Goal: Information Seeking & Learning: Check status

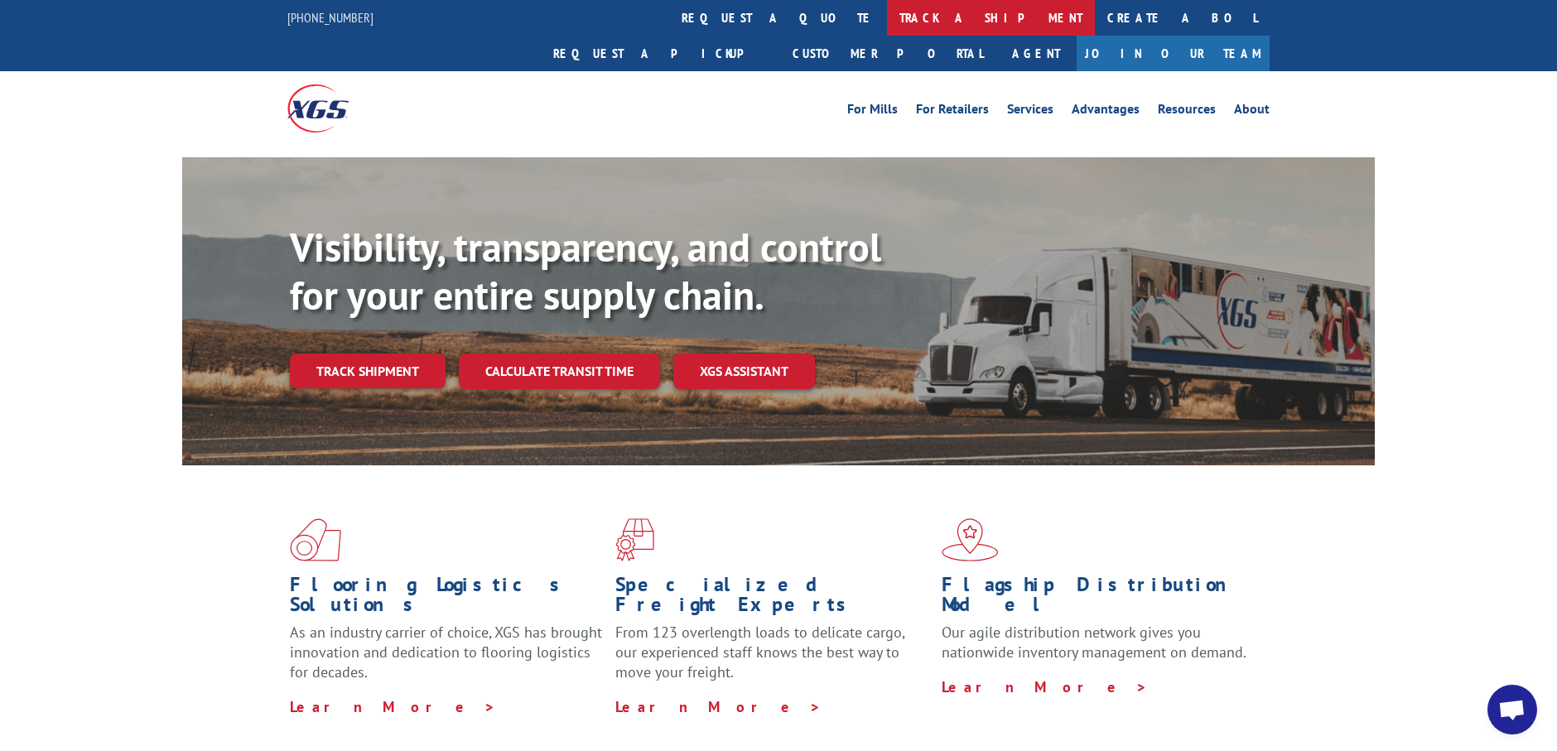
click at [887, 21] on link "track a shipment" at bounding box center [991, 18] width 208 height 36
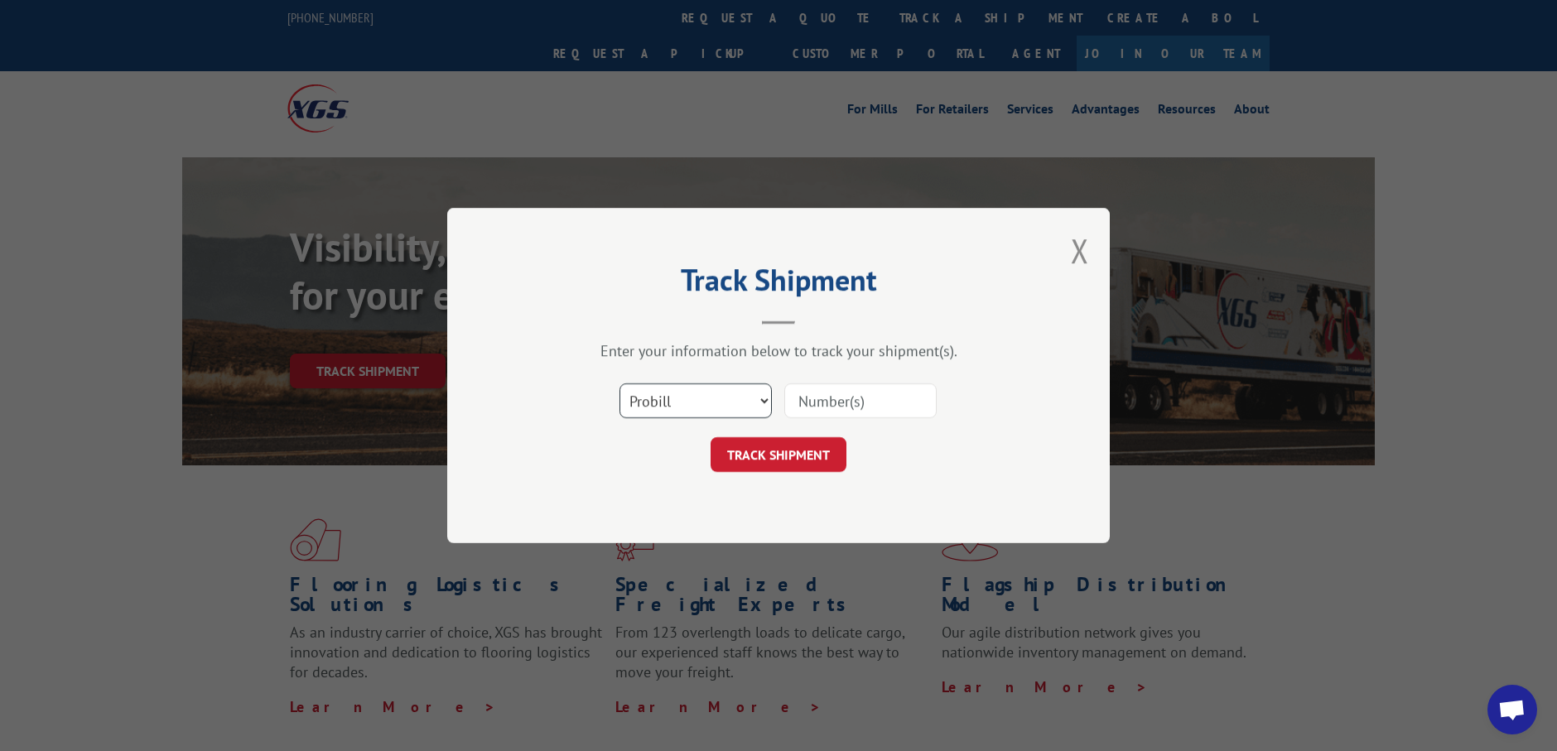
click at [762, 403] on select "Select category... Probill BOL PO" at bounding box center [695, 400] width 152 height 35
select select "bol"
click at [619, 383] on select "Select category... Probill BOL PO" at bounding box center [695, 400] width 152 height 35
click at [813, 402] on input at bounding box center [860, 400] width 152 height 35
type input "CG523072"
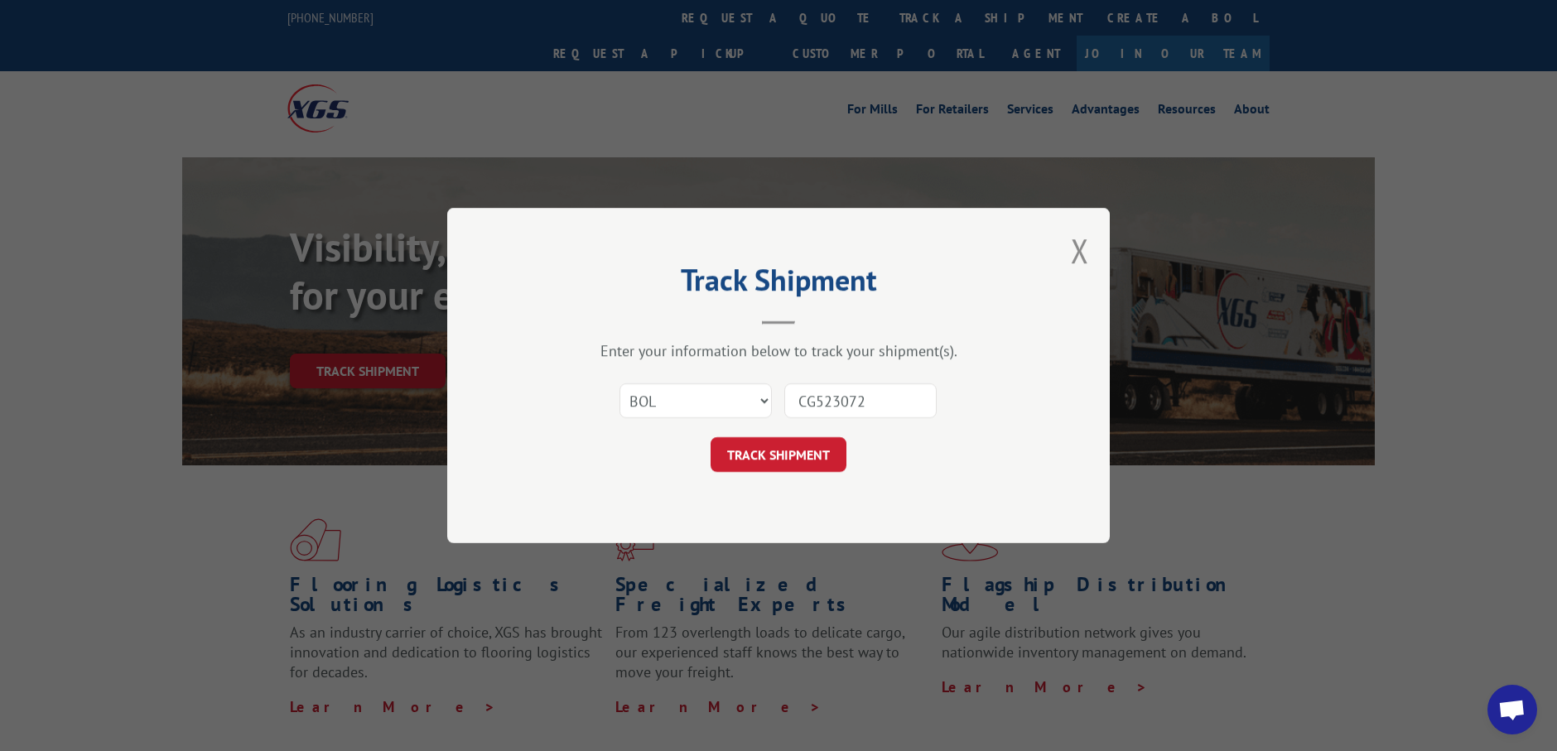
click button "TRACK SHIPMENT" at bounding box center [779, 454] width 136 height 35
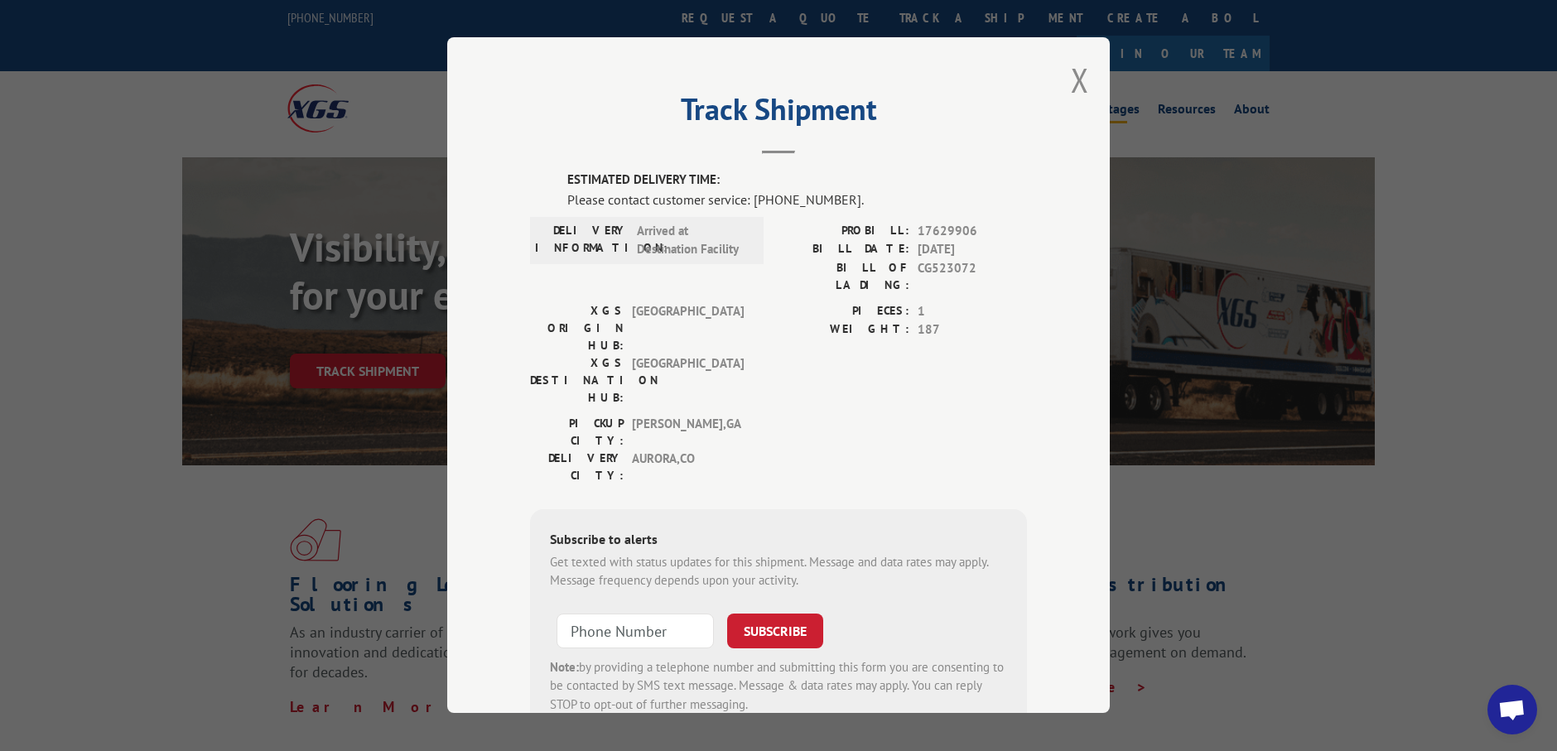
click at [1073, 70] on button "Close modal" at bounding box center [1080, 80] width 18 height 44
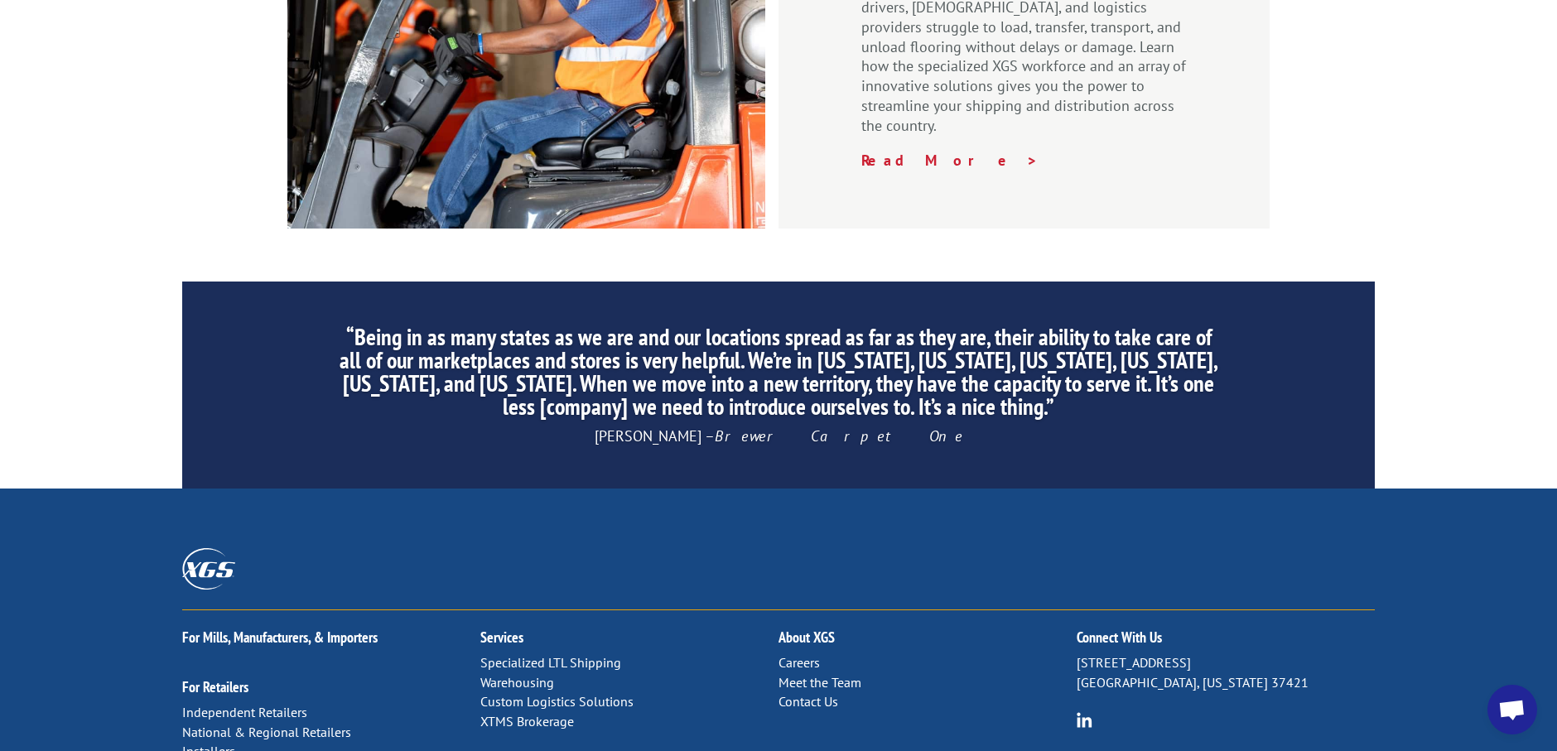
scroll to position [2527, 0]
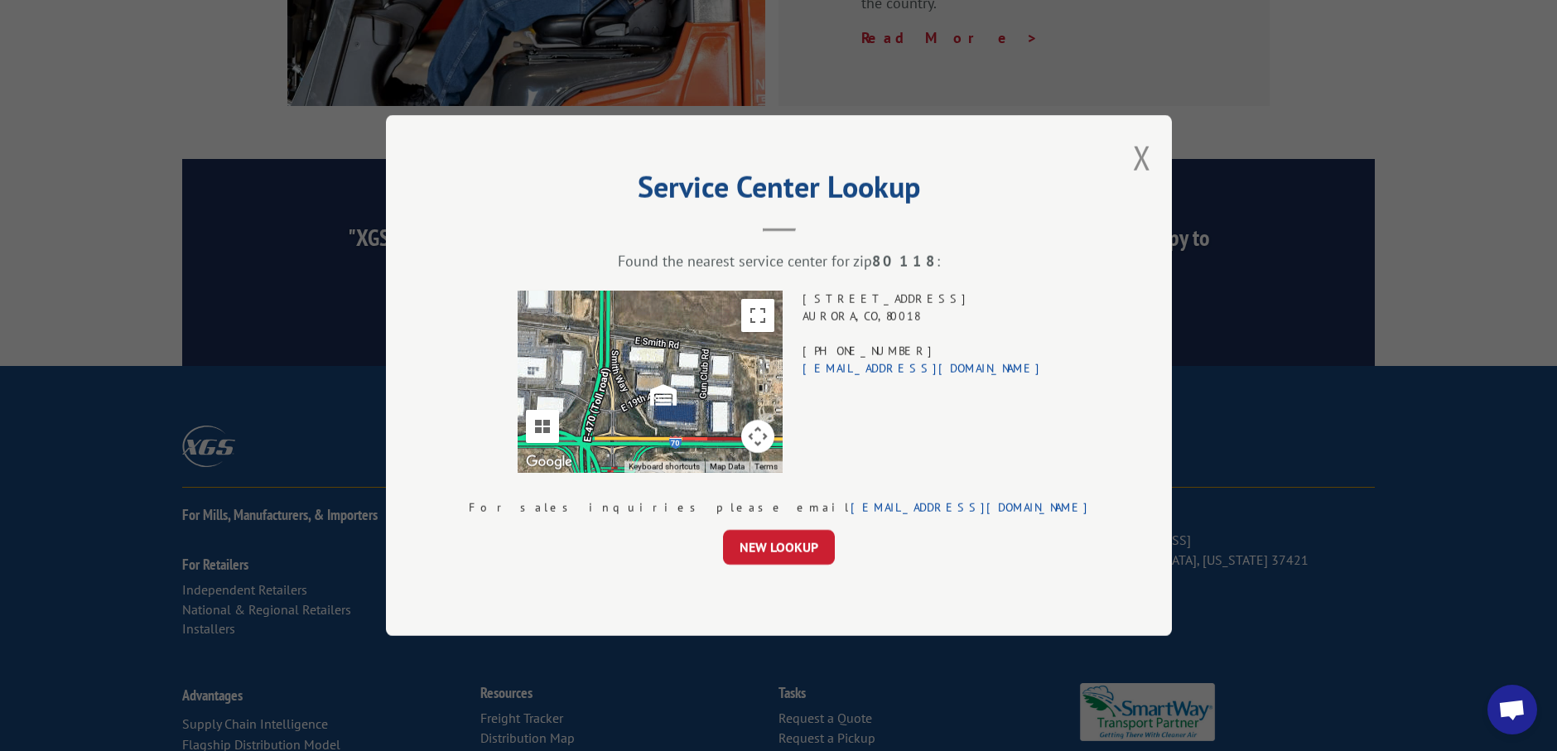
click at [773, 435] on button "Map camera controls" at bounding box center [756, 436] width 33 height 33
click at [773, 317] on button "Toggle fullscreen view" at bounding box center [756, 315] width 33 height 33
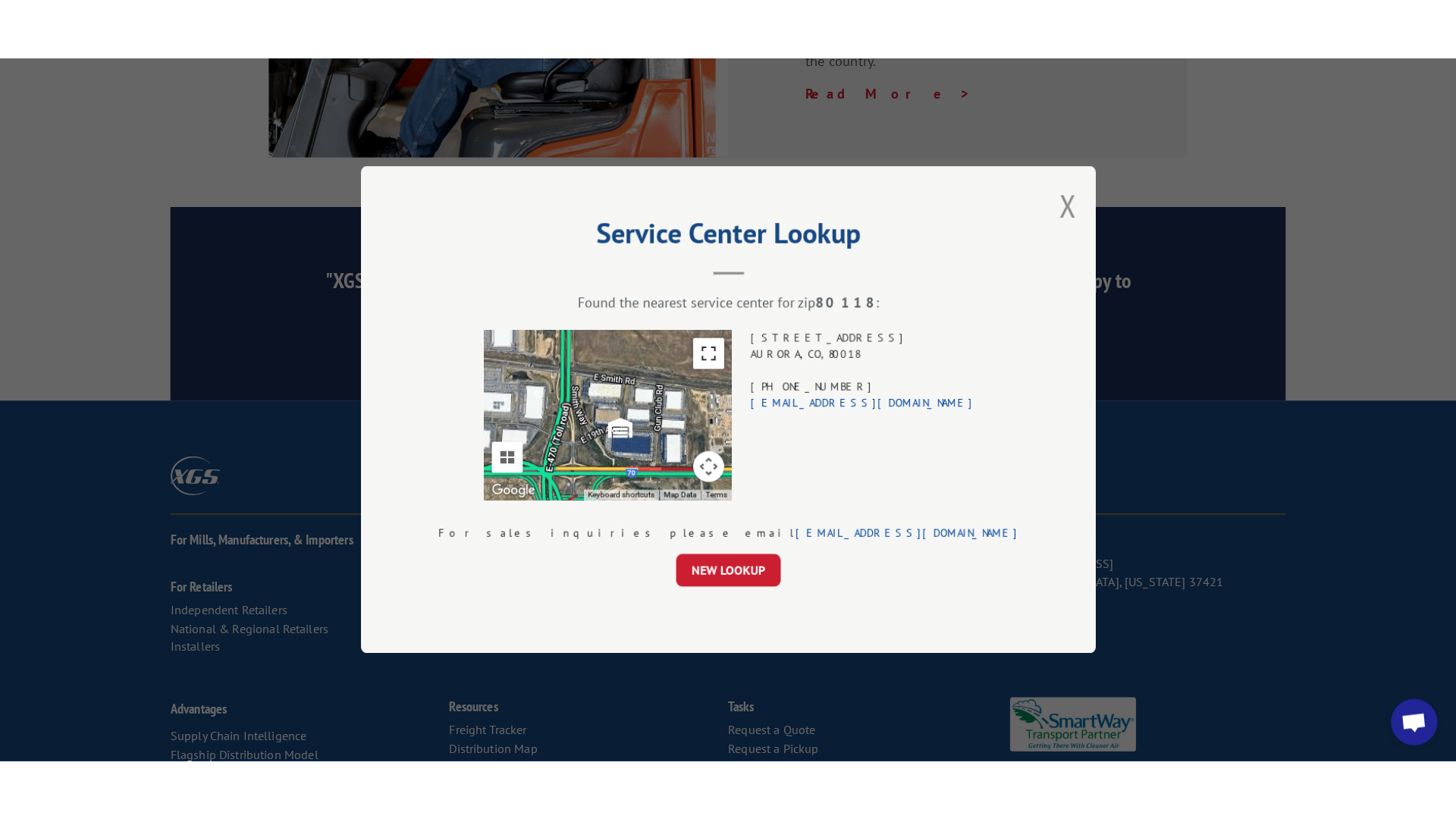
scroll to position [2183, 0]
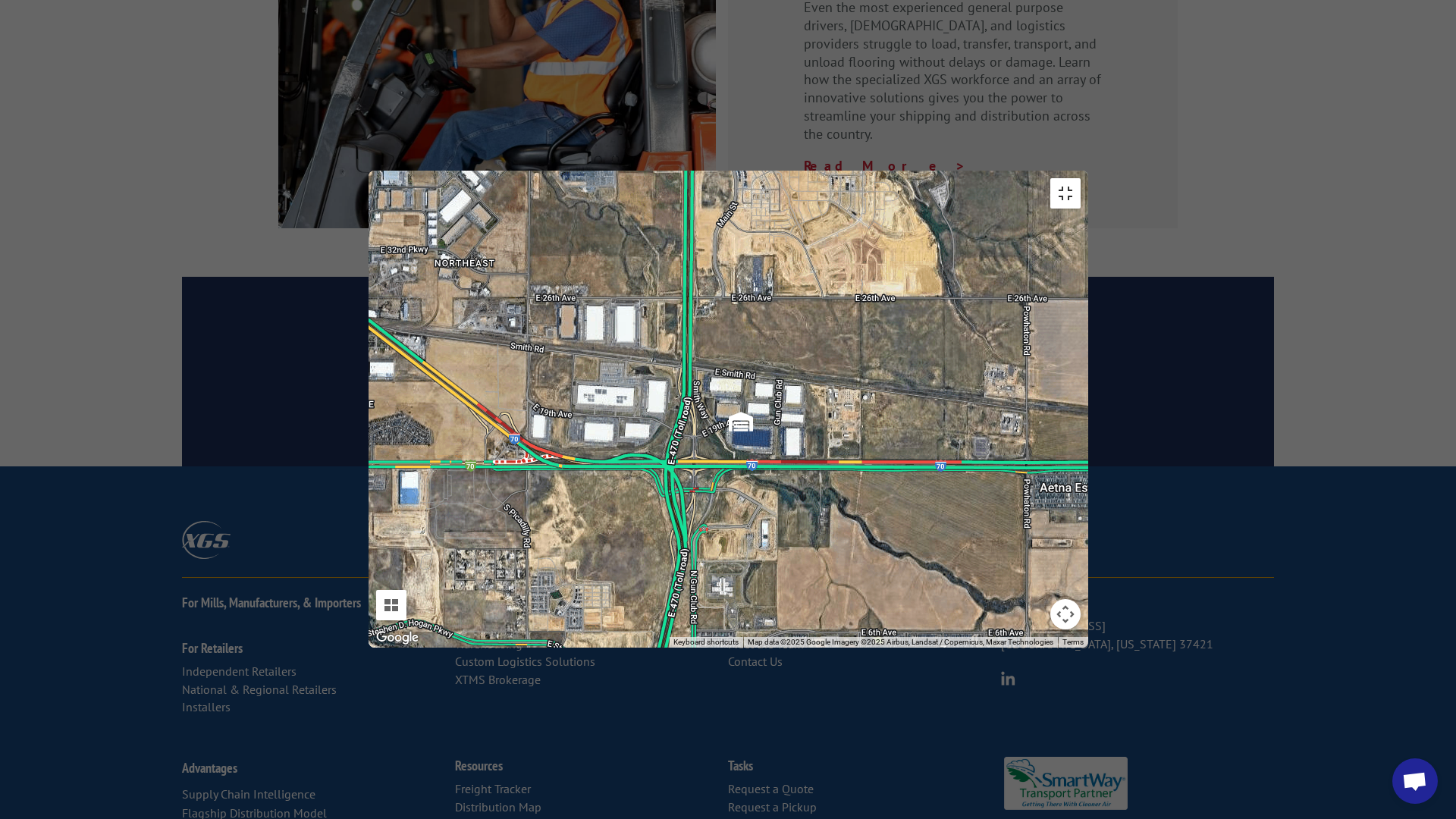
click at [1081, 179] on button "Toggle fullscreen view" at bounding box center [1065, 193] width 30 height 30
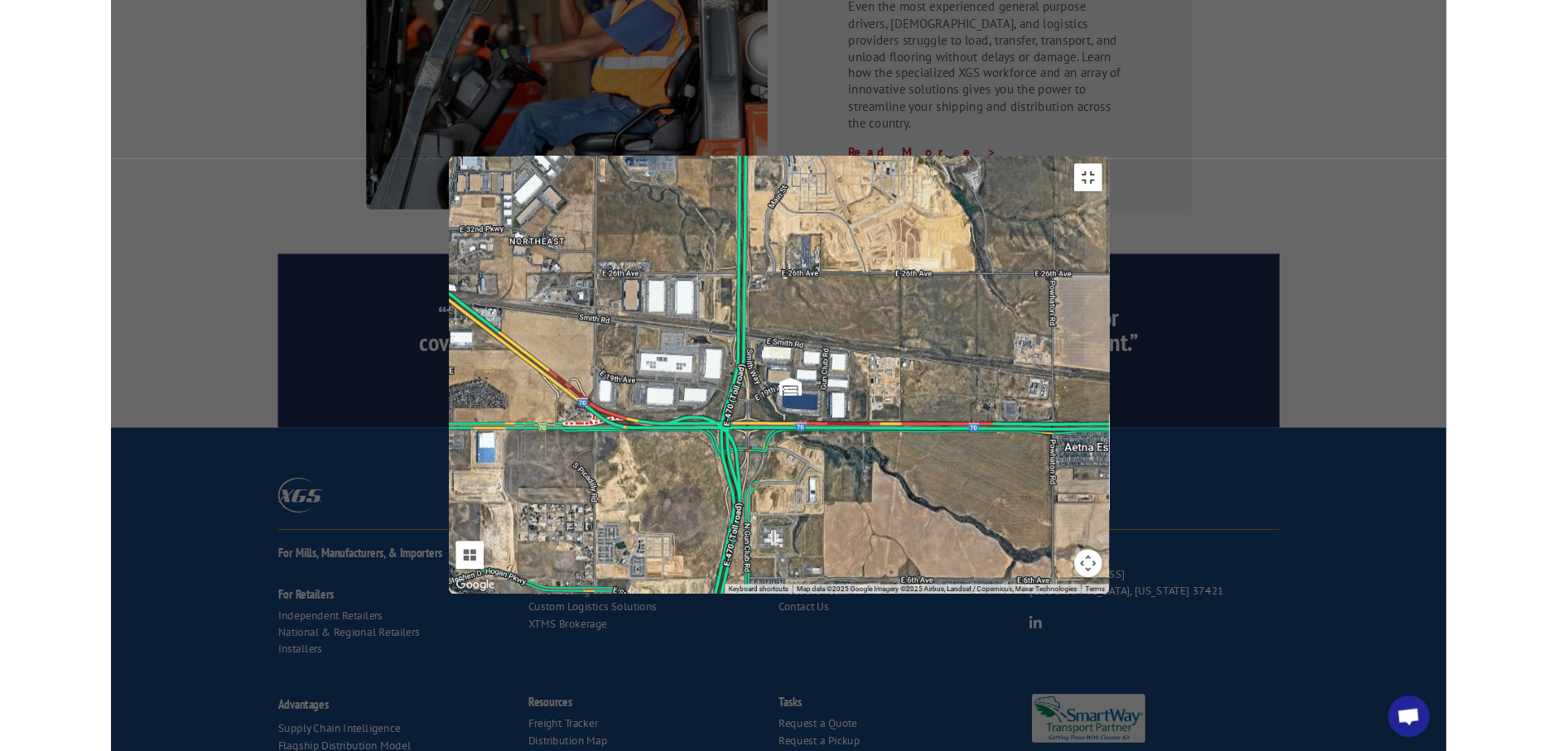
scroll to position [2527, 0]
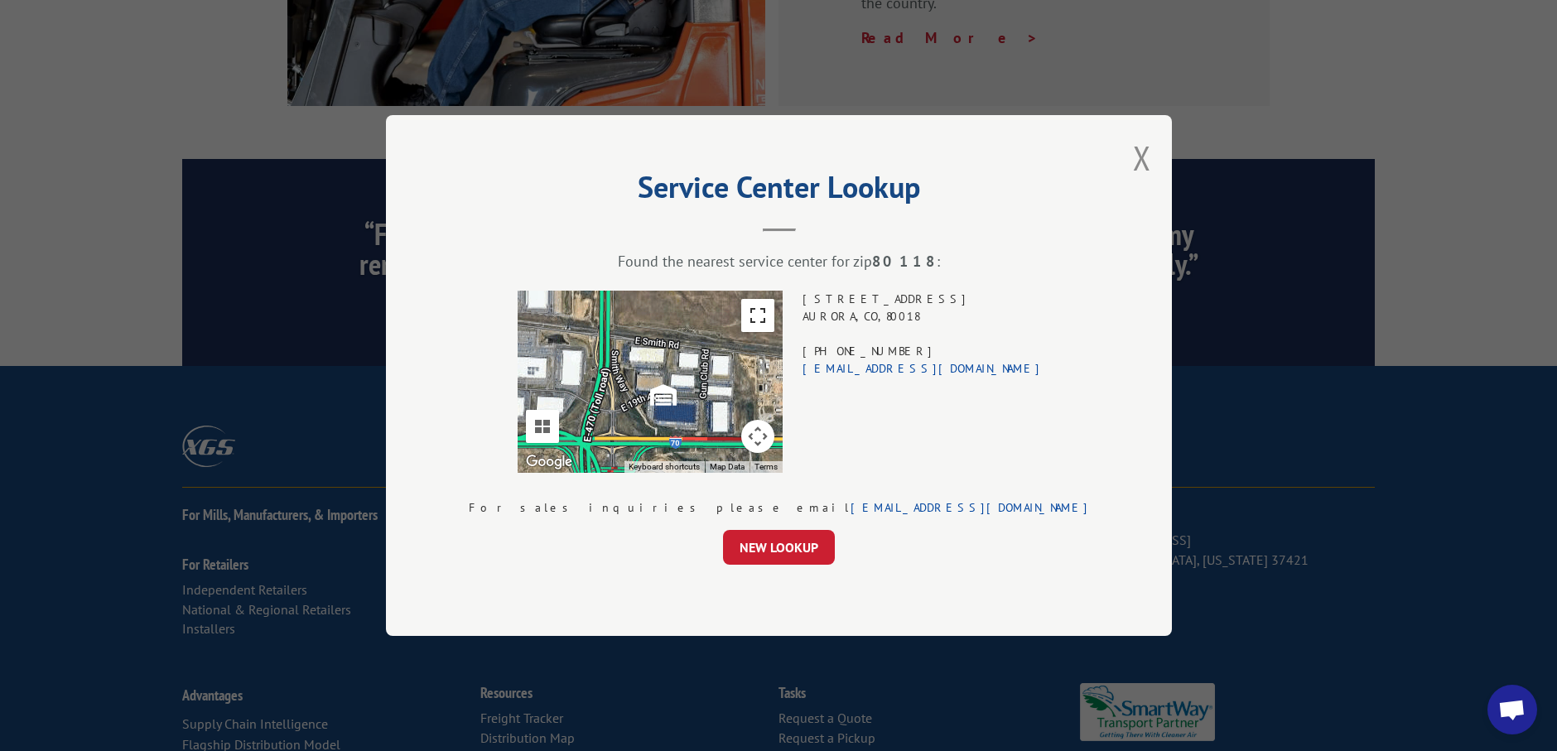
click at [773, 313] on button "Toggle fullscreen view" at bounding box center [756, 315] width 33 height 33
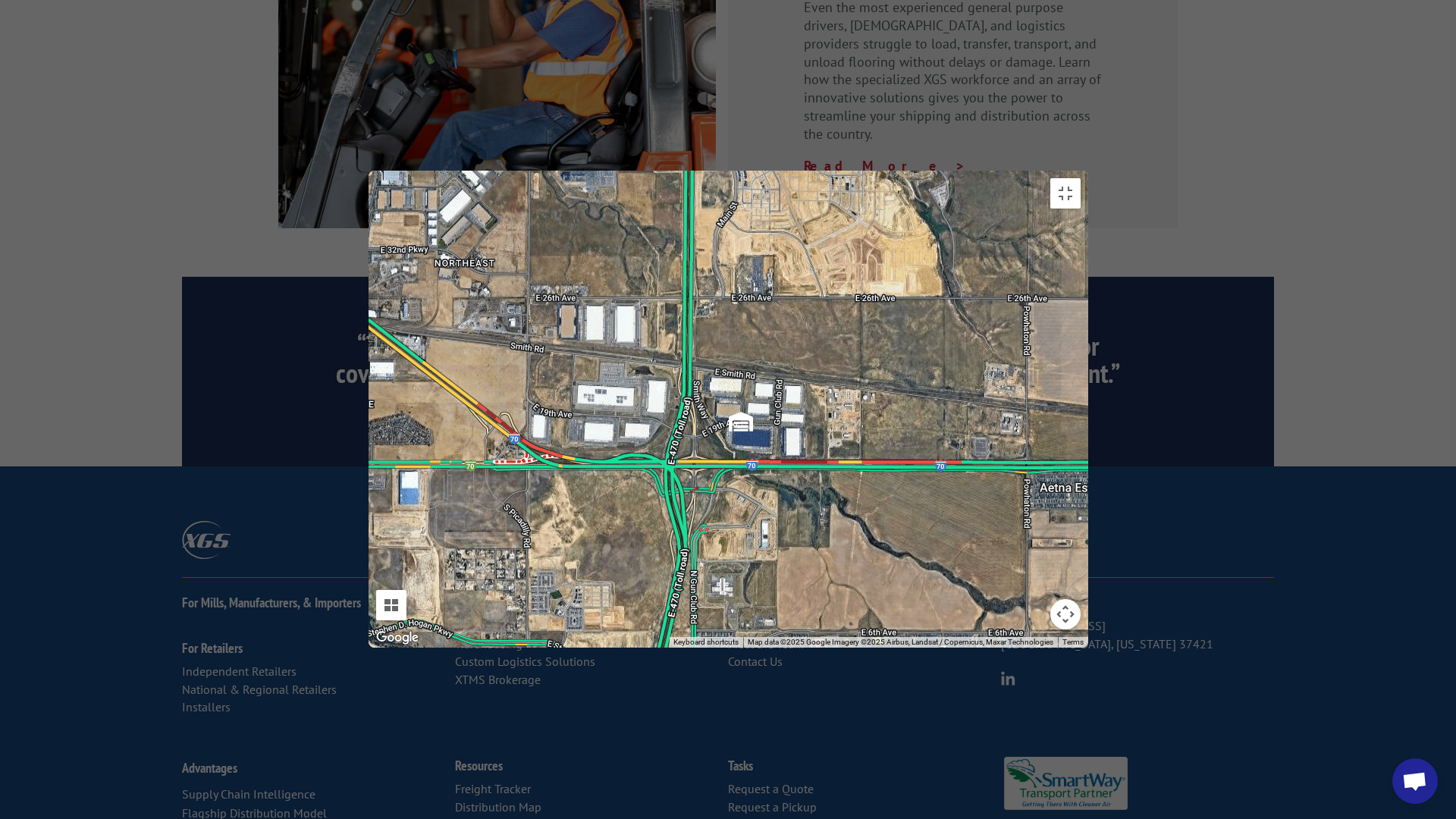
click at [799, 334] on div at bounding box center [728, 409] width 720 height 477
click at [1088, 178] on div at bounding box center [728, 409] width 720 height 477
click at [1009, 350] on div at bounding box center [728, 409] width 720 height 477
click at [1081, 179] on button "Toggle fullscreen view" at bounding box center [1065, 193] width 30 height 30
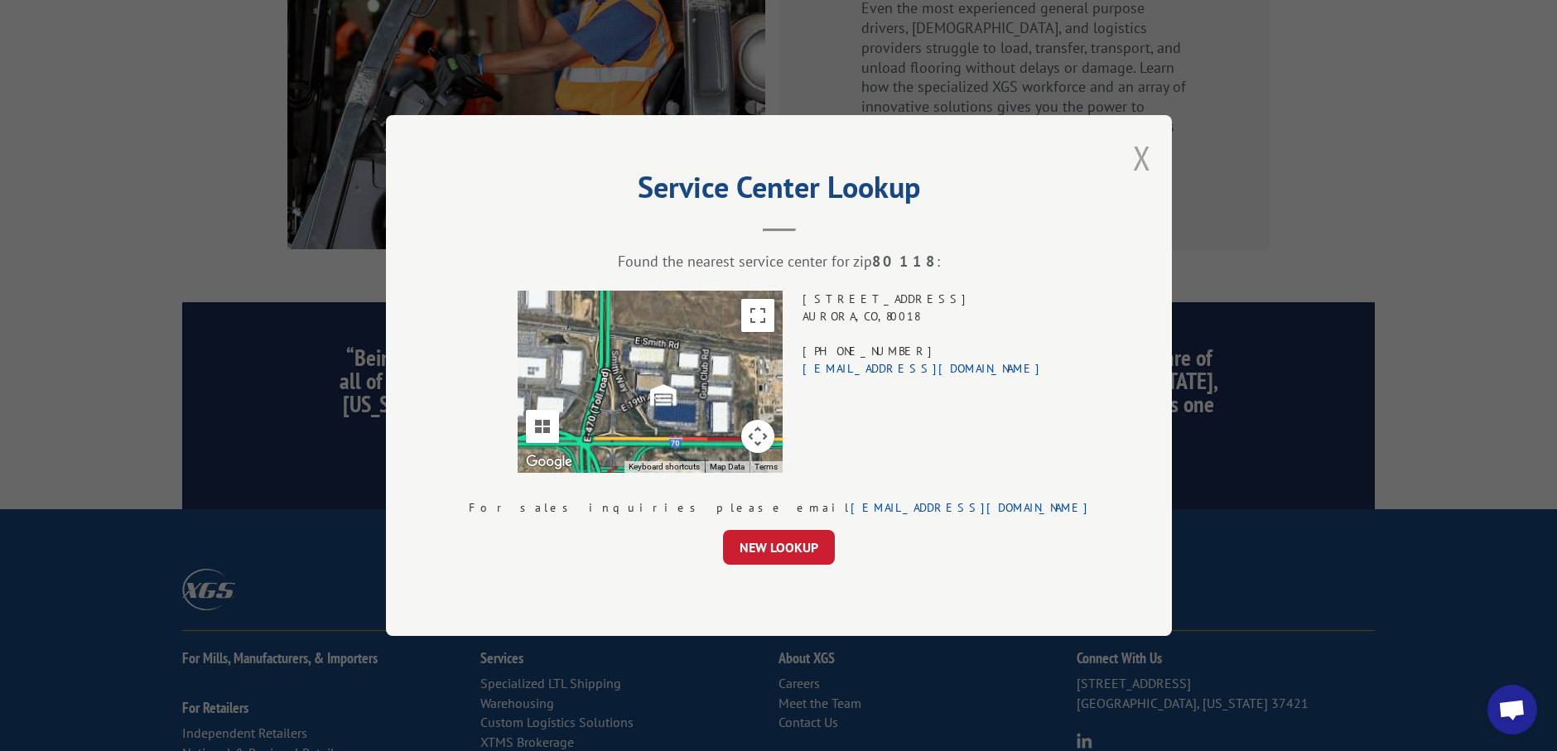
click at [1133, 156] on button "Close modal" at bounding box center [1142, 158] width 18 height 44
